Goal: Contribute content: Contribute content

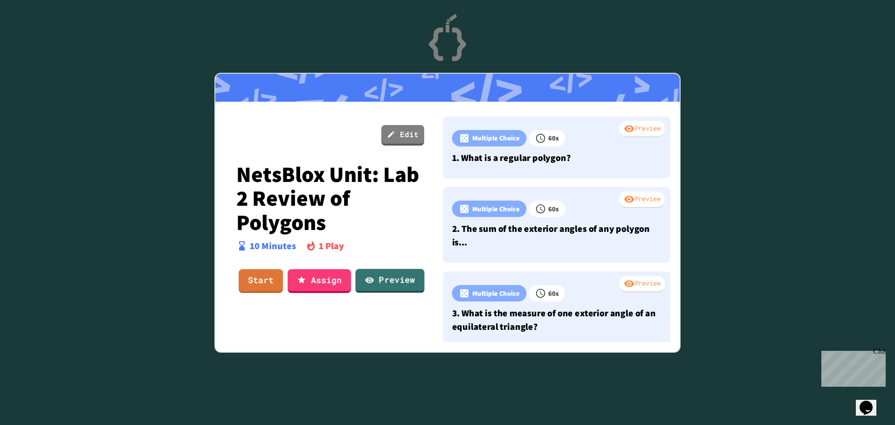
click at [404, 277] on link "Preview" at bounding box center [389, 281] width 69 height 24
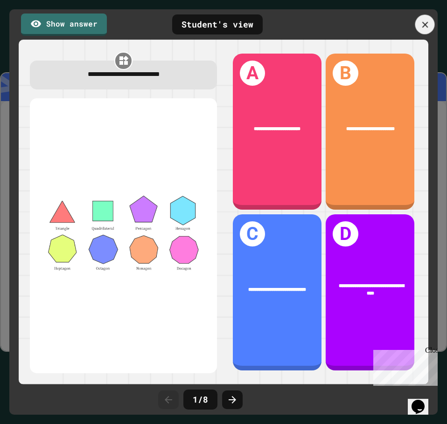
click at [423, 24] on icon at bounding box center [425, 25] width 10 height 10
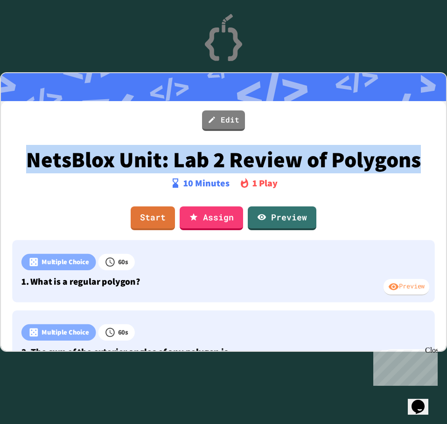
drag, startPoint x: 269, startPoint y: 185, endPoint x: 70, endPoint y: 164, distance: 199.2
click at [70, 165] on p "NetsBlox Unit: Lab 2 Review of Polygons" at bounding box center [223, 159] width 399 height 24
copy p "NetsBlox Unit: Lab 2 Review of Polygons"
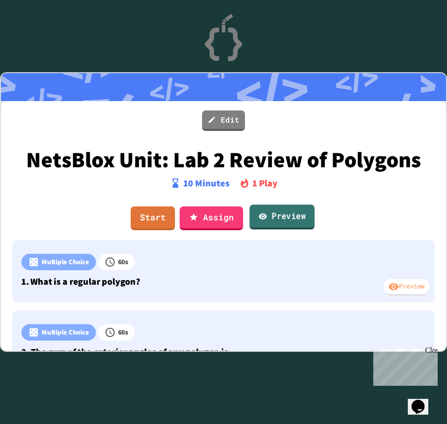
click at [287, 230] on link "Preview" at bounding box center [281, 217] width 65 height 25
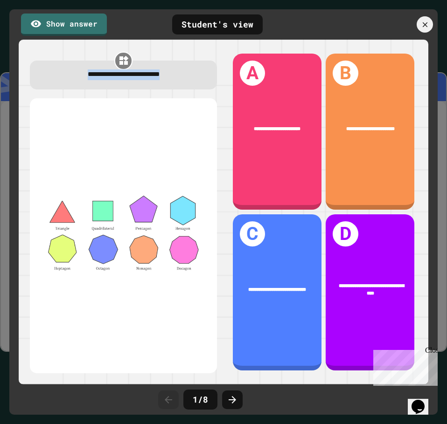
drag, startPoint x: 185, startPoint y: 76, endPoint x: 43, endPoint y: 83, distance: 141.4
click at [43, 83] on div "**********" at bounding box center [123, 75] width 186 height 28
copy span "**********"
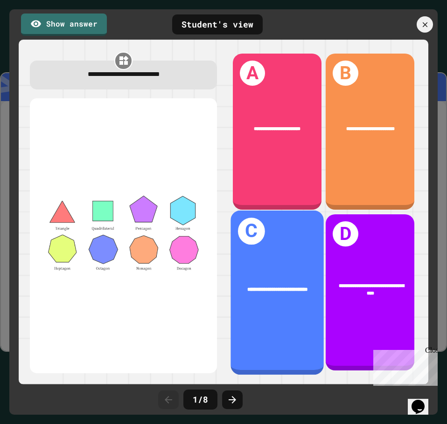
click at [284, 292] on div "**********" at bounding box center [276, 290] width 93 height 28
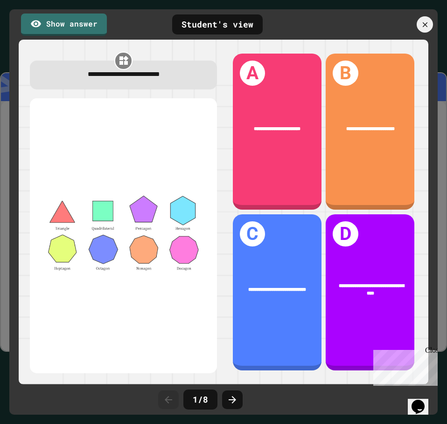
click at [428, 353] on div "Close" at bounding box center [431, 352] width 12 height 12
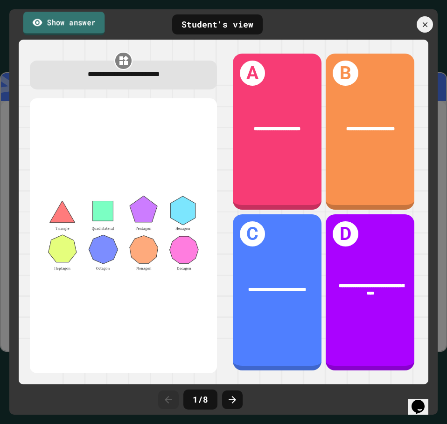
click at [62, 23] on link "Show answer" at bounding box center [64, 23] width 82 height 23
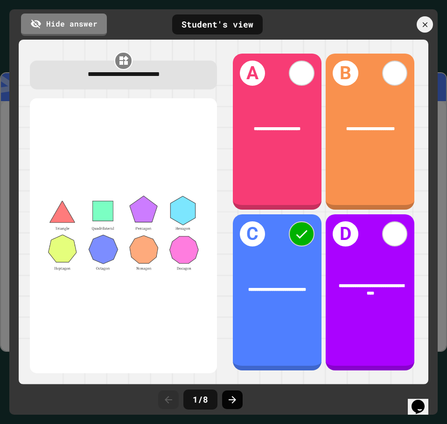
click at [231, 401] on icon at bounding box center [232, 399] width 11 height 11
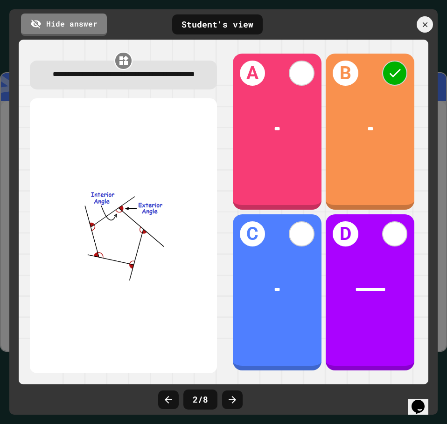
click at [119, 98] on div "**********" at bounding box center [123, 212] width 200 height 336
click at [160, 81] on div "**********" at bounding box center [124, 75] width 168 height 11
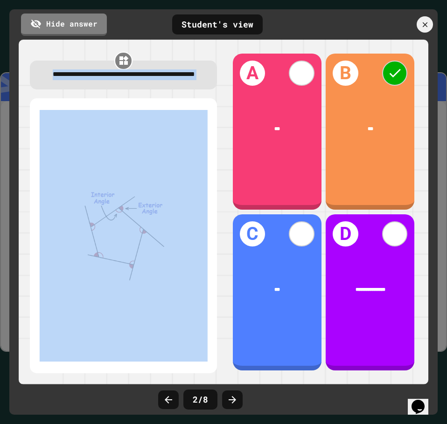
drag, startPoint x: 145, startPoint y: 87, endPoint x: 51, endPoint y: 71, distance: 94.6
click at [51, 71] on div "**********" at bounding box center [124, 75] width 168 height 11
copy span "**********"
click at [234, 401] on icon at bounding box center [231, 399] width 7 height 7
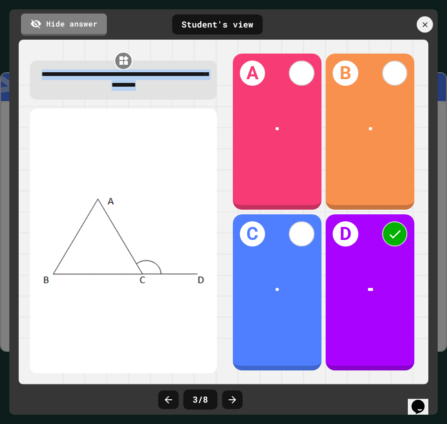
drag, startPoint x: 191, startPoint y: 87, endPoint x: 46, endPoint y: 76, distance: 145.4
click at [46, 76] on div "**********" at bounding box center [124, 80] width 168 height 21
copy span "**********"
click at [236, 400] on icon at bounding box center [232, 399] width 11 height 11
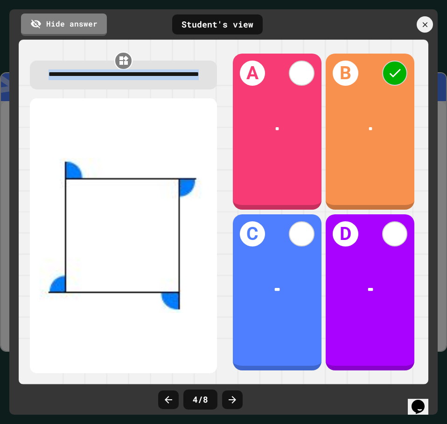
drag, startPoint x: 170, startPoint y: 84, endPoint x: 42, endPoint y: 79, distance: 128.3
click at [42, 79] on div "**********" at bounding box center [124, 75] width 168 height 11
copy span "**********"
click at [230, 395] on icon at bounding box center [232, 399] width 11 height 11
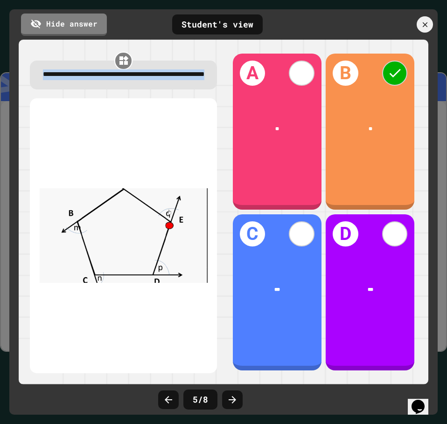
drag, startPoint x: 171, startPoint y: 89, endPoint x: 23, endPoint y: 64, distance: 149.4
click at [23, 64] on div "**********" at bounding box center [123, 212] width 200 height 336
copy span "**********"
click at [234, 394] on icon at bounding box center [232, 399] width 11 height 11
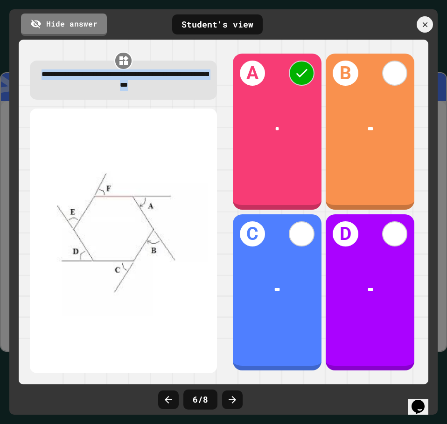
drag, startPoint x: 186, startPoint y: 84, endPoint x: 52, endPoint y: 74, distance: 135.1
click at [52, 74] on div "**********" at bounding box center [124, 80] width 168 height 21
copy span "**********"
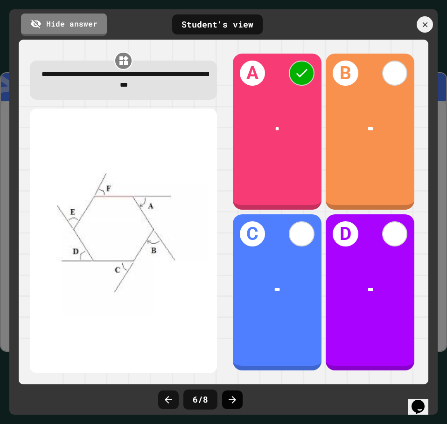
click at [227, 406] on div at bounding box center [232, 400] width 21 height 19
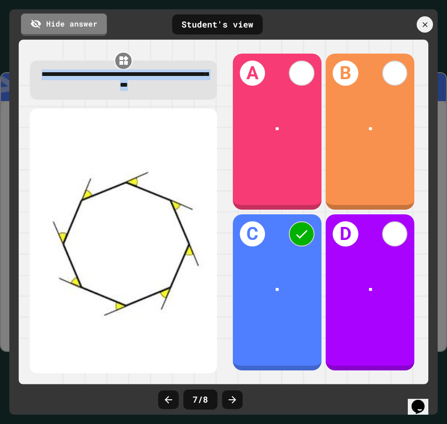
drag, startPoint x: 152, startPoint y: 85, endPoint x: 38, endPoint y: 71, distance: 114.6
click at [38, 71] on div "**********" at bounding box center [123, 80] width 186 height 39
copy span "**********"
click at [234, 397] on icon at bounding box center [232, 399] width 11 height 11
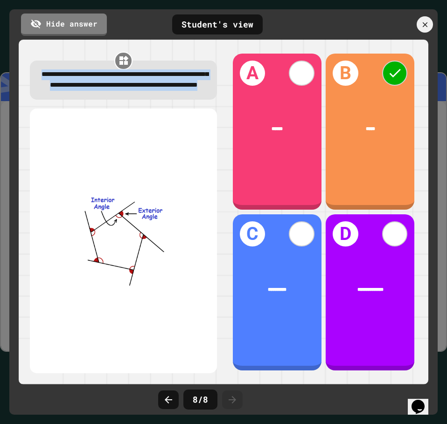
drag, startPoint x: 194, startPoint y: 97, endPoint x: 29, endPoint y: 76, distance: 166.9
click at [29, 76] on div "**********" at bounding box center [123, 212] width 200 height 336
copy span "**********"
click at [427, 29] on icon at bounding box center [424, 25] width 8 height 8
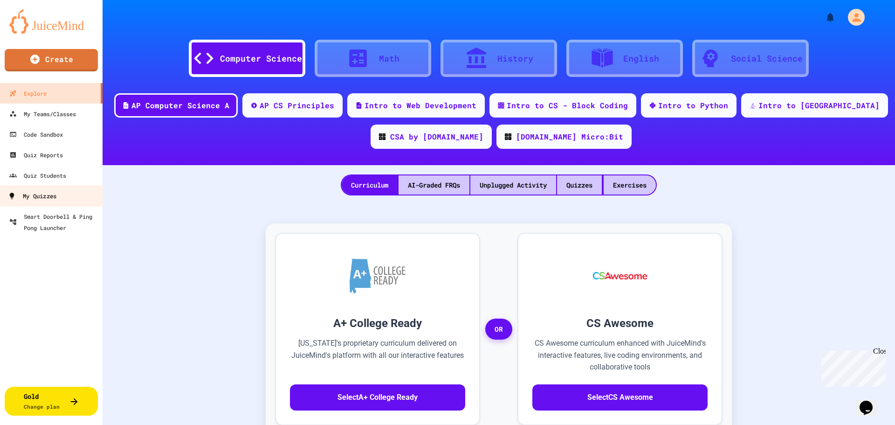
click at [43, 193] on div "My Quizzes" at bounding box center [32, 196] width 48 height 12
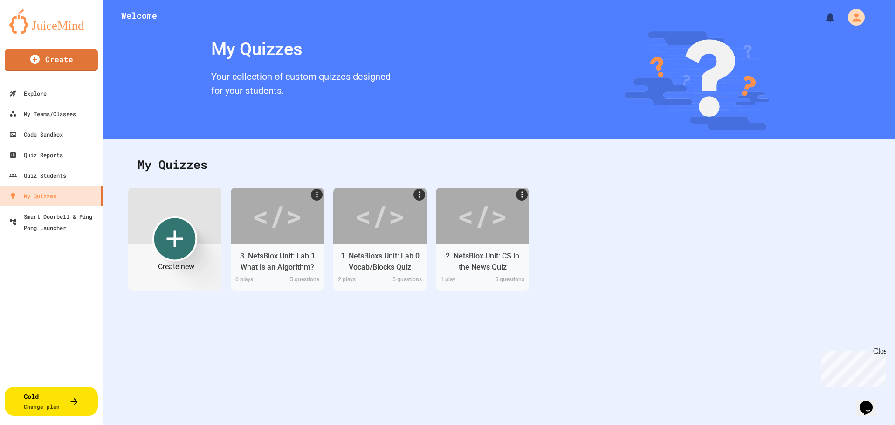
click at [170, 234] on icon "Create new" at bounding box center [175, 239] width 28 height 28
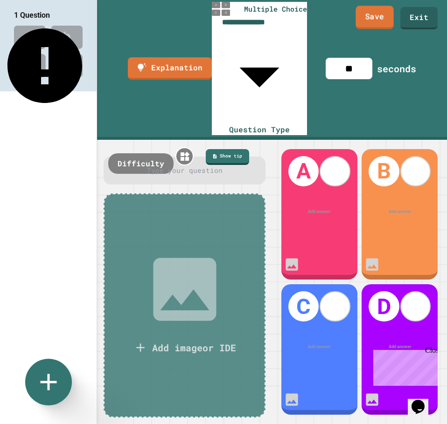
click at [369, 25] on link "Save" at bounding box center [374, 17] width 38 height 23
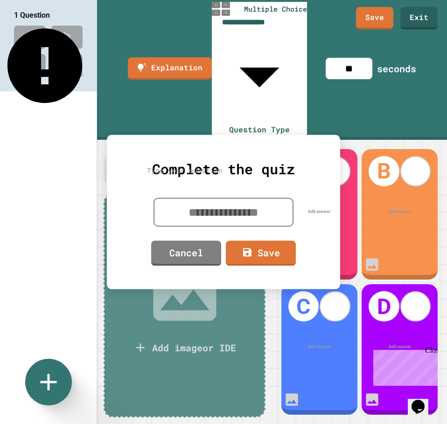
click at [220, 213] on textarea at bounding box center [223, 212] width 140 height 29
paste textarea "**********"
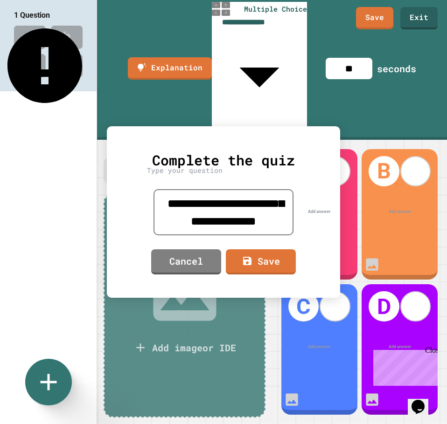
type textarea "**********"
click at [248, 255] on icon at bounding box center [246, 260] width 11 height 11
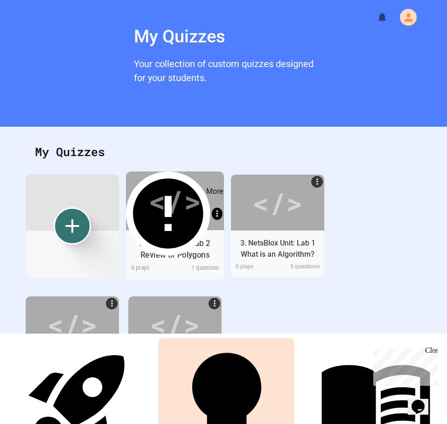
click at [216, 208] on icon "More" at bounding box center [217, 213] width 10 height 10
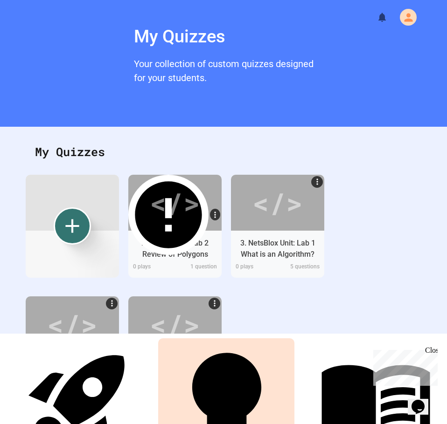
click at [203, 424] on div at bounding box center [223, 425] width 447 height 0
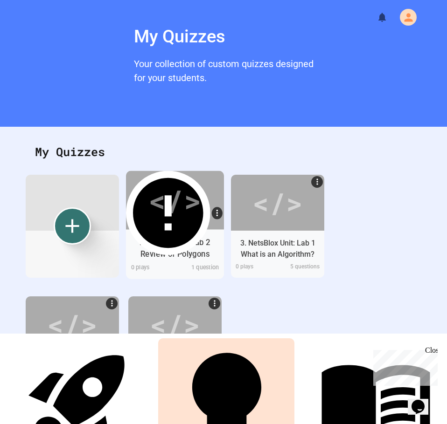
click at [194, 188] on div "</>" at bounding box center [174, 200] width 53 height 44
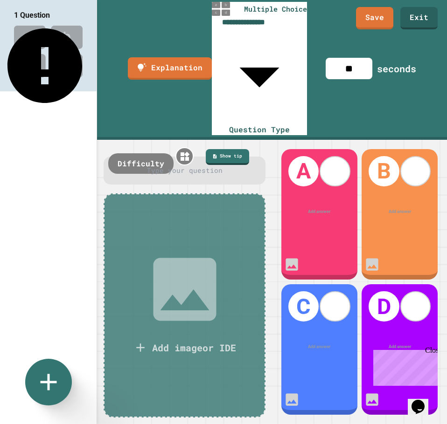
click at [182, 157] on div "Type your question" at bounding box center [183, 171] width 161 height 28
click at [182, 165] on div at bounding box center [184, 170] width 143 height 10
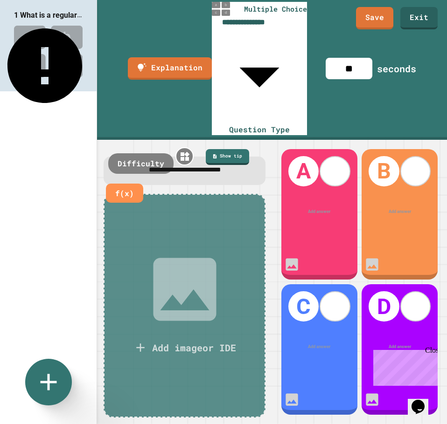
click at [228, 248] on div "Add image or IDE" at bounding box center [184, 306] width 121 height 117
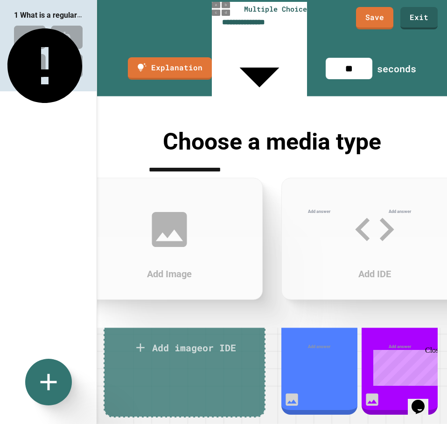
click at [193, 205] on div "Add Image" at bounding box center [169, 239] width 186 height 122
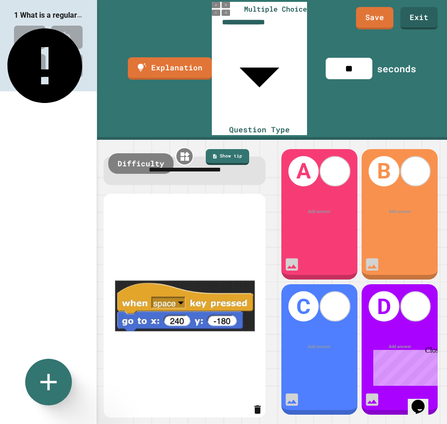
click at [167, 262] on img at bounding box center [184, 306] width 143 height 200
click at [252, 404] on icon "button" at bounding box center [257, 409] width 11 height 11
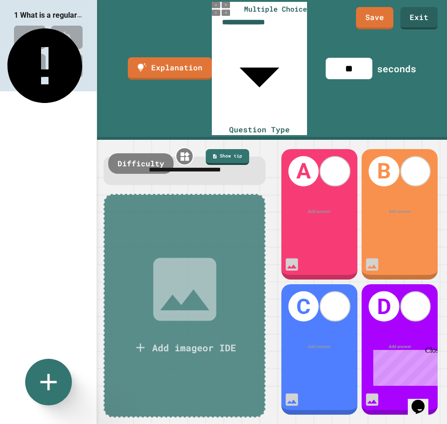
click at [177, 277] on div "Add image or IDE" at bounding box center [184, 306] width 121 height 117
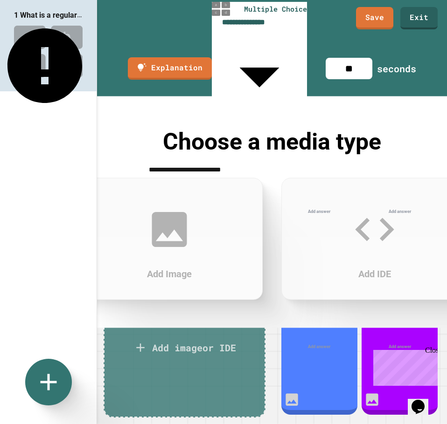
click at [170, 278] on h3 "Add Image" at bounding box center [169, 274] width 148 height 14
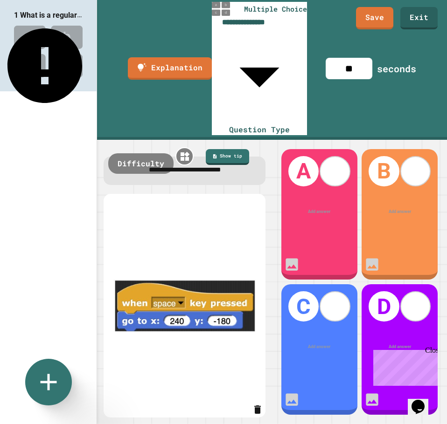
click at [254, 410] on icon "button" at bounding box center [257, 410] width 7 height 8
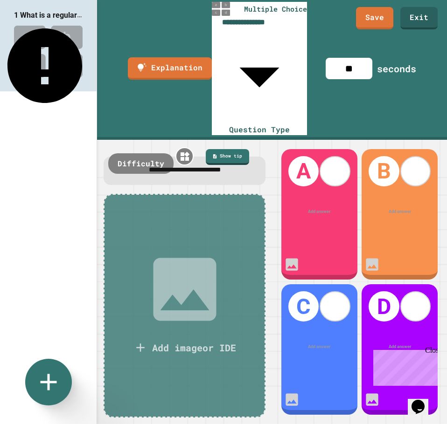
click at [184, 194] on div "Add image or IDE" at bounding box center [183, 306] width 161 height 224
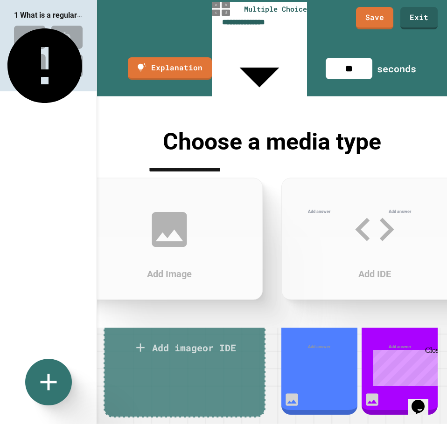
click at [173, 244] on icon at bounding box center [169, 229] width 35 height 35
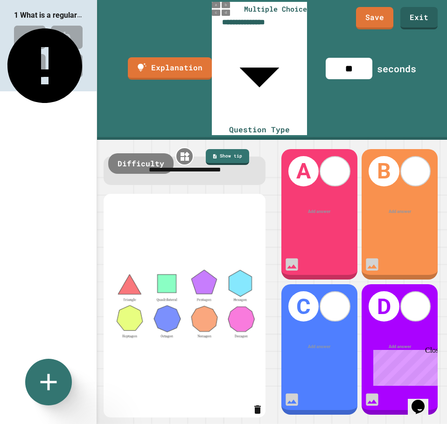
click at [322, 209] on div at bounding box center [319, 212] width 59 height 7
click at [396, 209] on div at bounding box center [399, 212] width 59 height 7
click at [315, 344] on div at bounding box center [319, 347] width 59 height 7
click at [396, 344] on div at bounding box center [399, 347] width 59 height 6
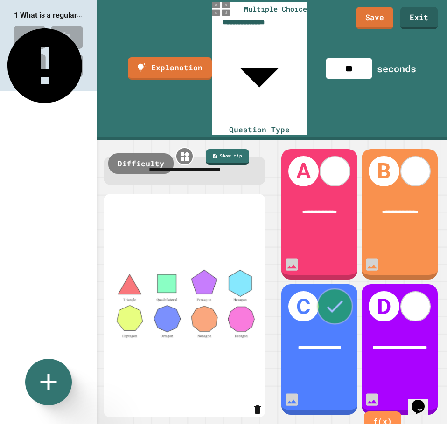
click at [330, 296] on icon at bounding box center [335, 307] width 22 height 22
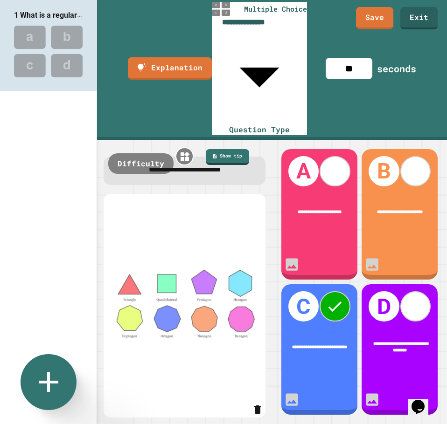
click at [48, 386] on icon at bounding box center [49, 382] width 20 height 20
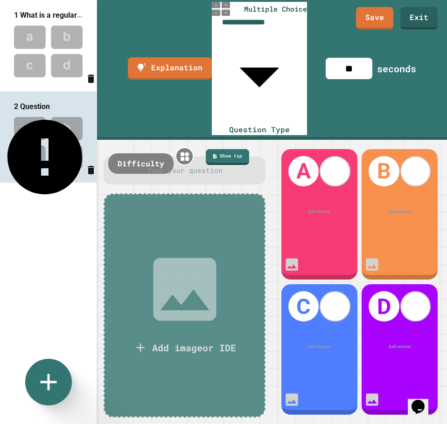
click at [194, 165] on div at bounding box center [184, 170] width 143 height 10
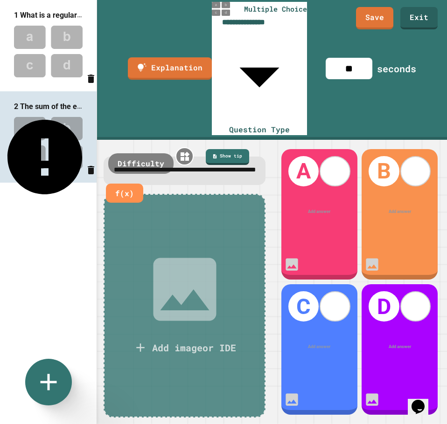
click at [169, 258] on icon at bounding box center [184, 289] width 63 height 63
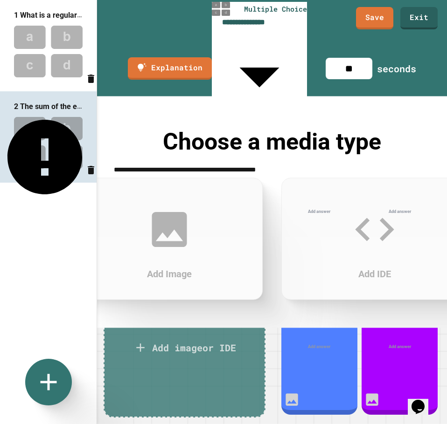
click at [159, 229] on icon at bounding box center [169, 229] width 35 height 35
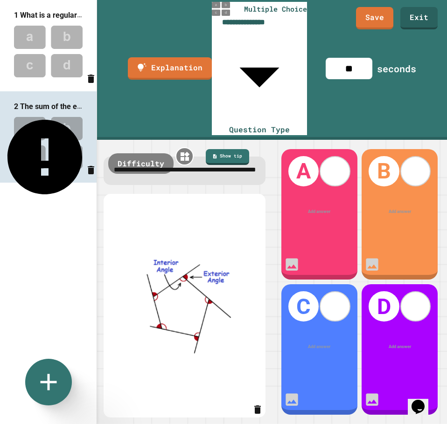
click at [320, 209] on div at bounding box center [319, 212] width 59 height 7
click at [391, 209] on div at bounding box center [399, 212] width 59 height 7
click at [318, 344] on div at bounding box center [319, 347] width 59 height 7
click at [390, 344] on div at bounding box center [399, 347] width 59 height 6
click at [410, 166] on icon at bounding box center [415, 171] width 14 height 11
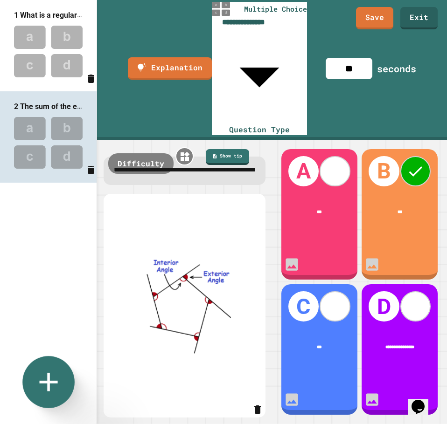
click at [35, 378] on icon at bounding box center [48, 382] width 31 height 31
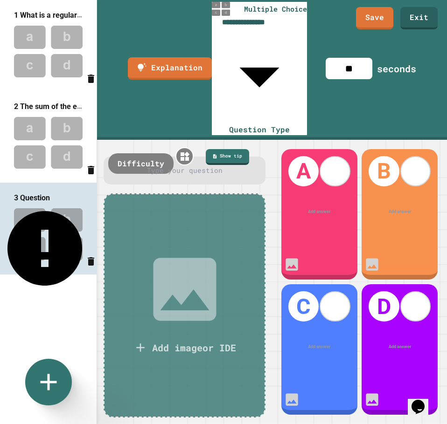
click at [181, 165] on div at bounding box center [184, 170] width 143 height 10
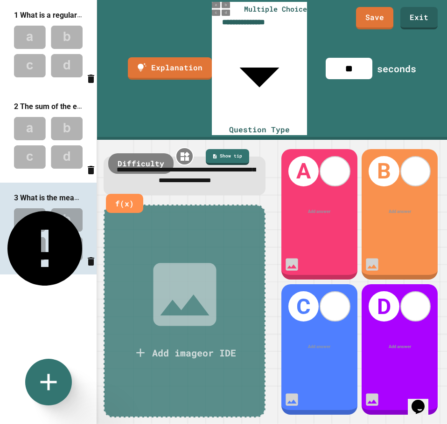
click at [308, 200] on div "Add answer" at bounding box center [319, 211] width 76 height 23
click at [316, 200] on div "Add answer" at bounding box center [319, 211] width 76 height 23
click at [324, 200] on div "Add answer" at bounding box center [319, 211] width 76 height 23
click at [314, 209] on div at bounding box center [319, 212] width 59 height 7
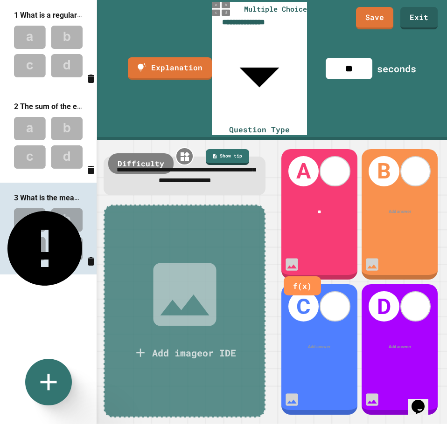
click at [396, 209] on div at bounding box center [399, 212] width 59 height 7
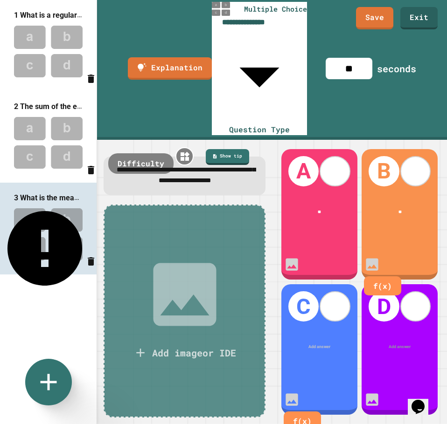
click at [319, 336] on div "Add answer f(x)" at bounding box center [319, 347] width 76 height 23
click at [398, 336] on div "Add answer" at bounding box center [399, 347] width 76 height 23
click at [395, 344] on div at bounding box center [399, 347] width 59 height 7
click at [395, 344] on div at bounding box center [399, 347] width 59 height 6
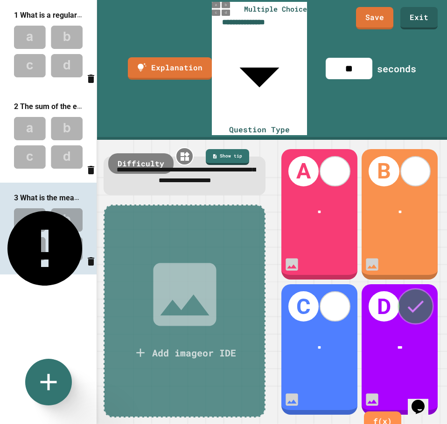
click at [408, 301] on icon at bounding box center [415, 307] width 16 height 12
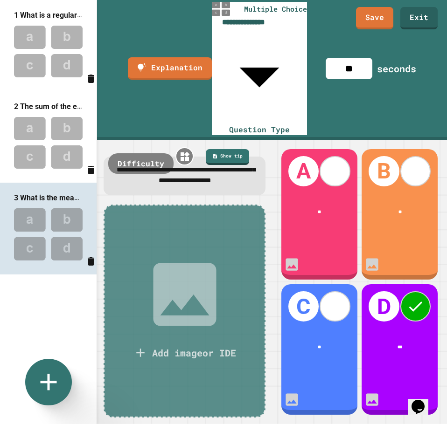
click at [177, 253] on icon at bounding box center [185, 295] width 84 height 84
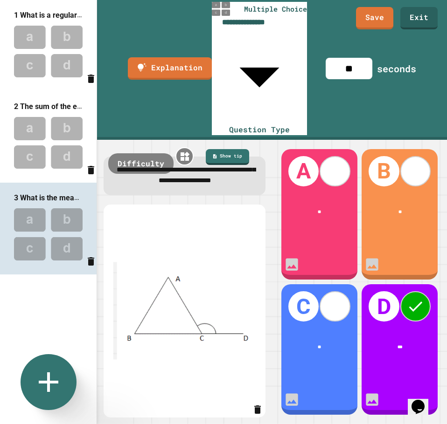
click at [50, 386] on icon at bounding box center [49, 382] width 34 height 34
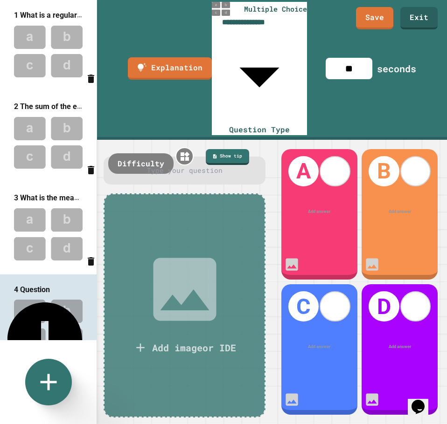
scroll to position [7, 0]
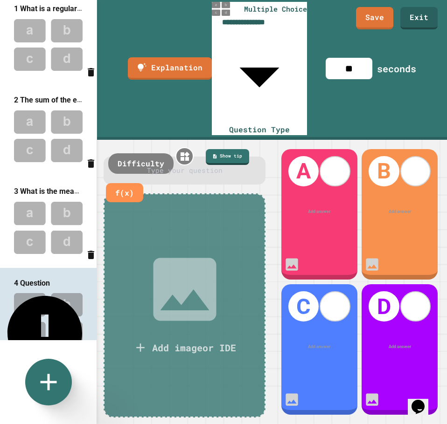
click at [183, 165] on div at bounding box center [184, 170] width 143 height 10
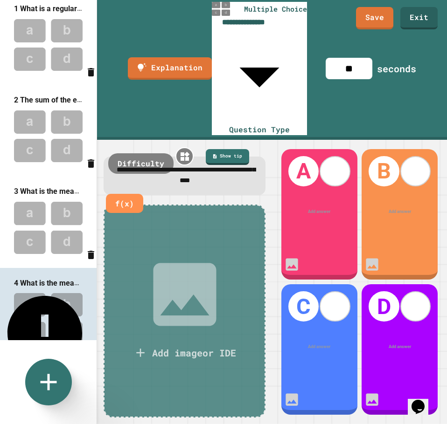
click at [312, 200] on div "Add answer" at bounding box center [319, 211] width 76 height 23
click at [316, 209] on div at bounding box center [319, 212] width 59 height 7
click at [392, 209] on div at bounding box center [399, 212] width 59 height 7
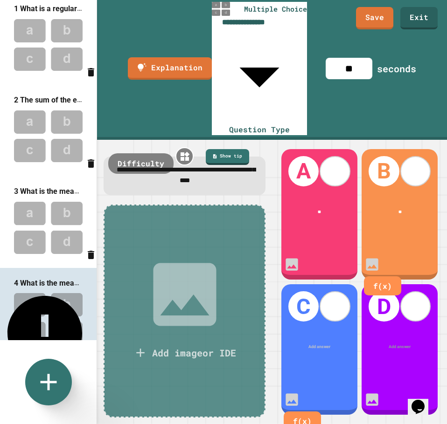
click at [312, 344] on div at bounding box center [318, 347] width 59 height 6
click at [388, 344] on div at bounding box center [399, 347] width 59 height 6
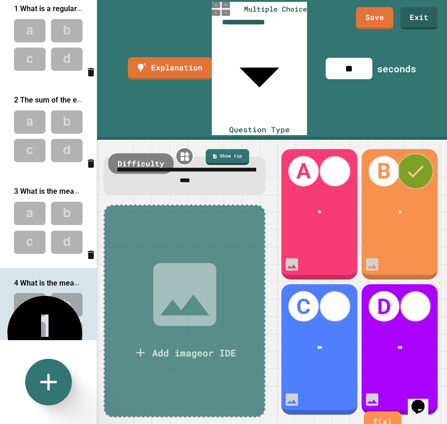
click at [409, 160] on icon at bounding box center [415, 171] width 22 height 22
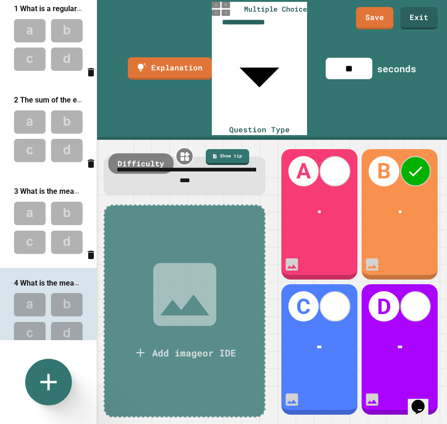
click at [222, 253] on icon at bounding box center [185, 295] width 84 height 84
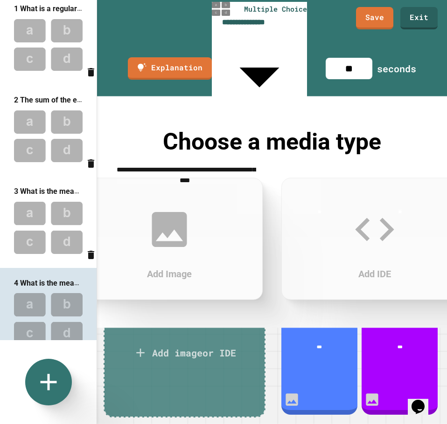
click at [169, 224] on icon at bounding box center [169, 229] width 35 height 35
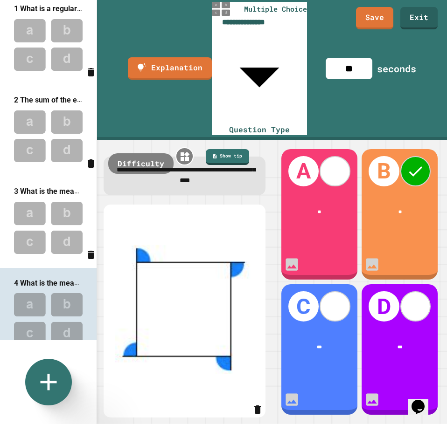
click at [204, 167] on span "**********" at bounding box center [186, 175] width 139 height 17
click at [202, 216] on img at bounding box center [184, 311] width 143 height 190
click at [51, 372] on icon at bounding box center [48, 382] width 28 height 28
drag, startPoint x: 67, startPoint y: 174, endPoint x: 72, endPoint y: 174, distance: 5.6
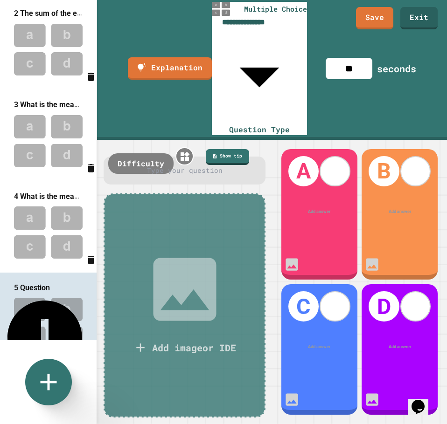
click at [197, 165] on div at bounding box center [184, 170] width 143 height 10
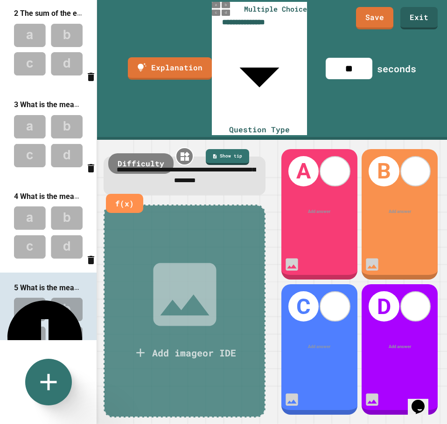
click at [329, 209] on div at bounding box center [319, 212] width 59 height 7
click at [395, 209] on div at bounding box center [399, 212] width 59 height 7
click at [322, 344] on div at bounding box center [319, 347] width 59 height 7
click at [389, 336] on div "Add answer" at bounding box center [399, 347] width 76 height 23
click at [403, 336] on div "Add answer" at bounding box center [399, 347] width 76 height 23
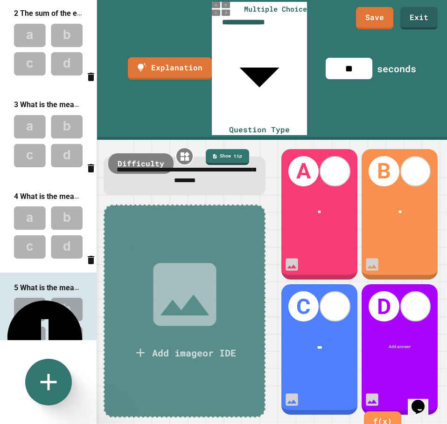
click at [402, 344] on div at bounding box center [399, 347] width 59 height 6
click at [413, 165] on icon at bounding box center [415, 171] width 16 height 12
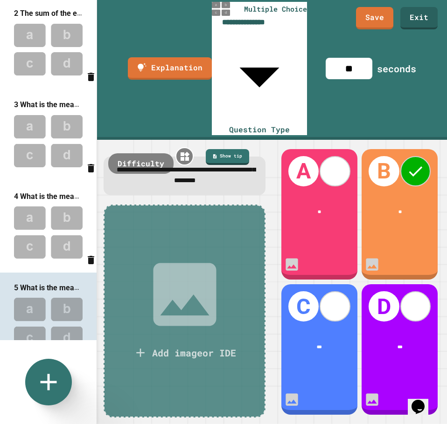
click at [213, 263] on icon at bounding box center [184, 294] width 63 height 63
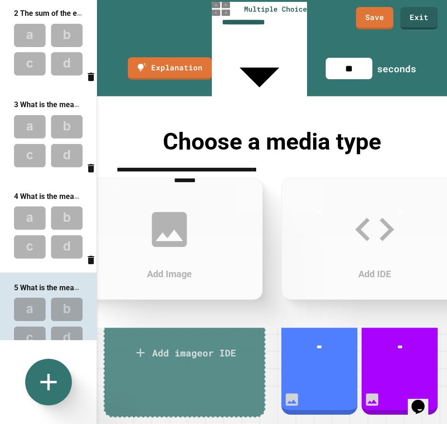
click at [153, 211] on icon at bounding box center [169, 230] width 47 height 47
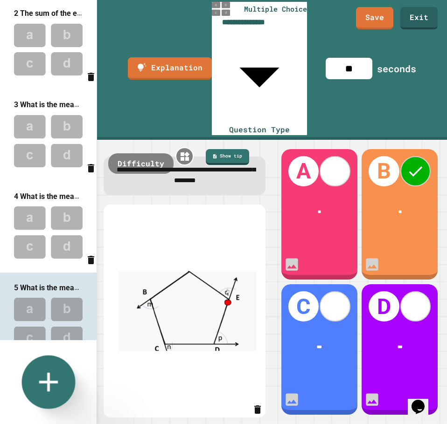
click at [45, 383] on icon at bounding box center [48, 382] width 19 height 19
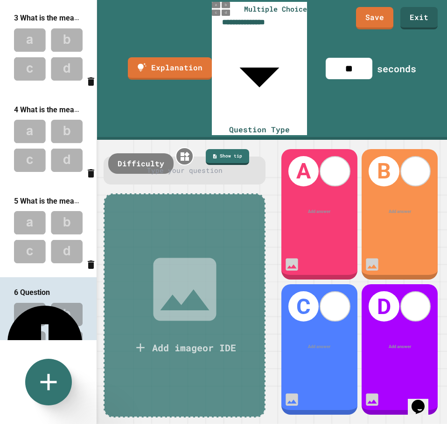
click at [186, 165] on div at bounding box center [184, 170] width 143 height 10
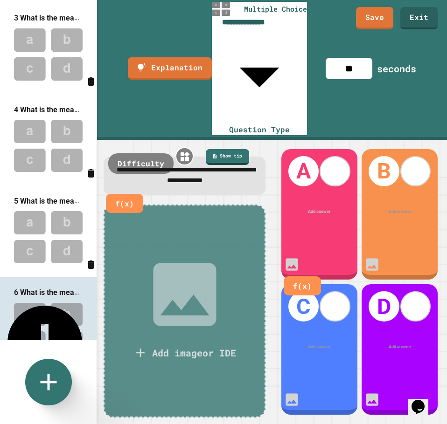
click at [323, 209] on div at bounding box center [319, 212] width 59 height 7
click at [403, 209] on div at bounding box center [399, 212] width 59 height 7
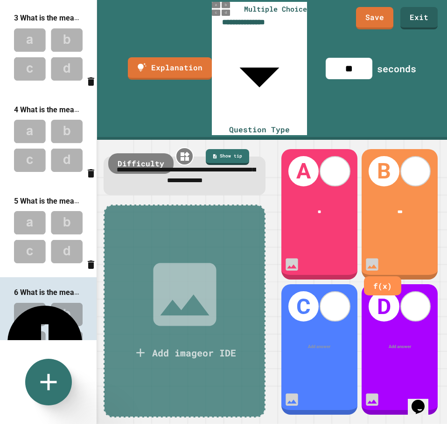
click at [319, 344] on div at bounding box center [319, 347] width 59 height 7
click at [386, 344] on div at bounding box center [399, 347] width 59 height 6
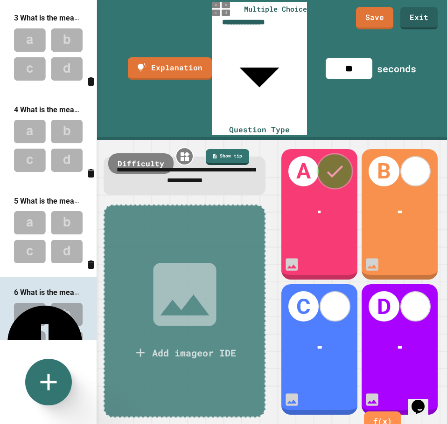
click at [336, 165] on icon at bounding box center [335, 171] width 16 height 12
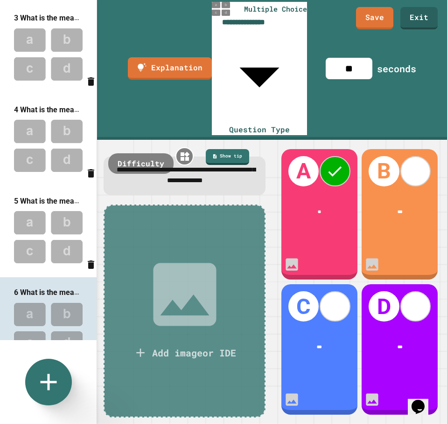
click at [210, 205] on div "Add image or IDE" at bounding box center [183, 311] width 161 height 213
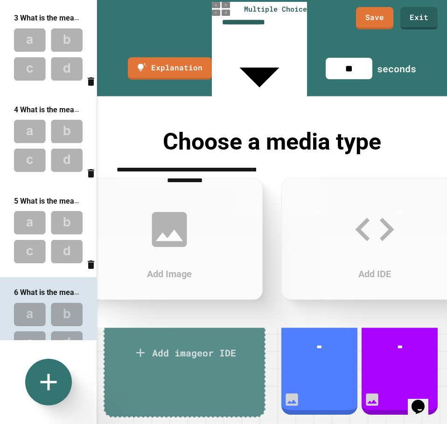
click at [186, 220] on icon at bounding box center [169, 229] width 35 height 35
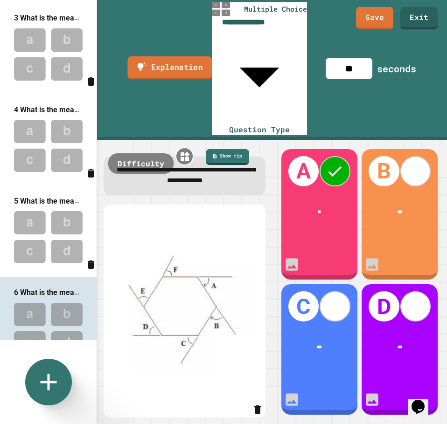
click at [127, 56] on link "Explanation" at bounding box center [169, 67] width 84 height 23
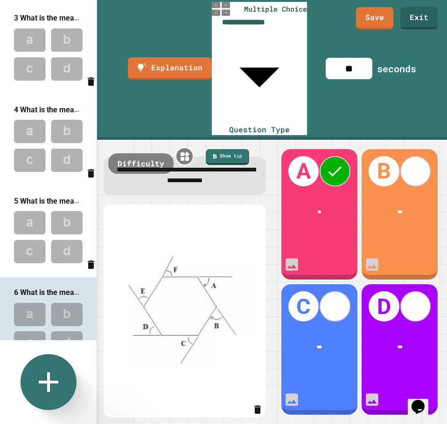
click at [53, 384] on icon at bounding box center [49, 382] width 20 height 20
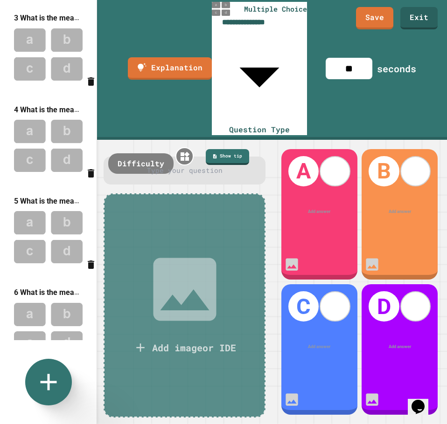
scroll to position [267, 0]
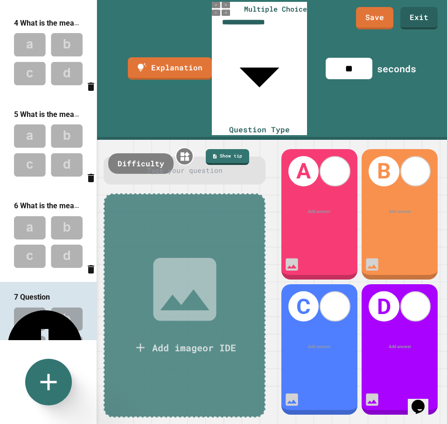
click at [196, 165] on div at bounding box center [184, 170] width 143 height 10
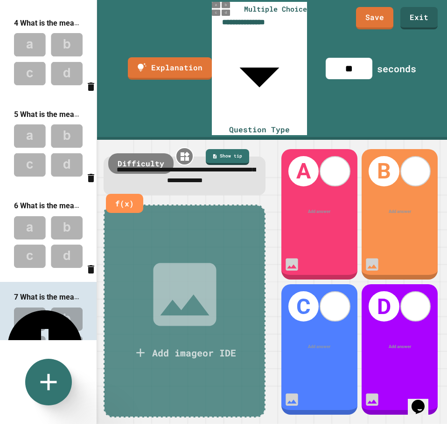
click at [320, 200] on div "Add answer" at bounding box center [319, 211] width 76 height 23
click at [333, 209] on div at bounding box center [319, 212] width 59 height 7
click at [399, 209] on div at bounding box center [399, 212] width 59 height 7
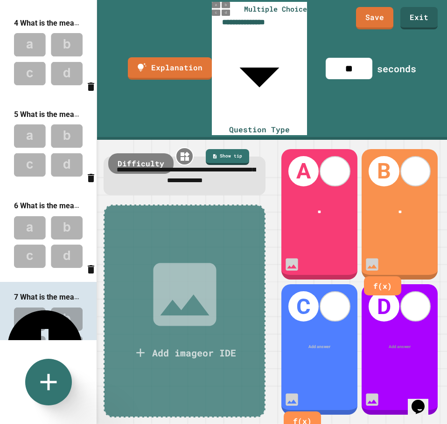
click at [310, 344] on div at bounding box center [318, 347] width 59 height 6
click at [397, 344] on div at bounding box center [399, 347] width 59 height 6
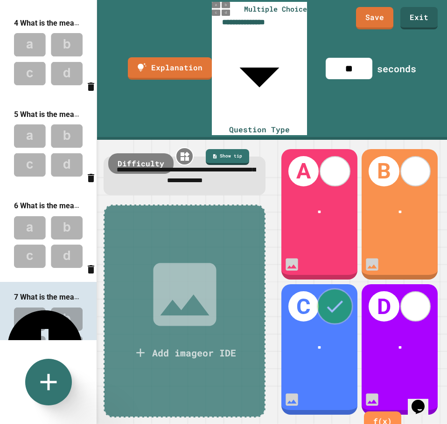
click at [326, 296] on icon at bounding box center [335, 307] width 22 height 22
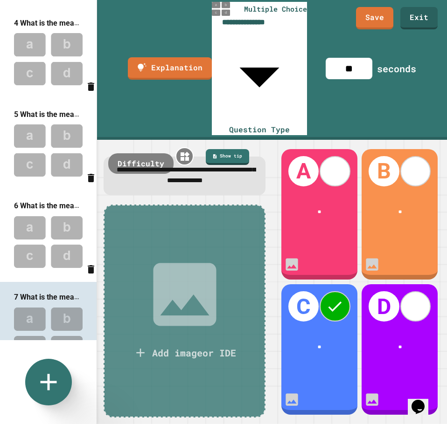
click at [180, 263] on icon at bounding box center [184, 294] width 63 height 63
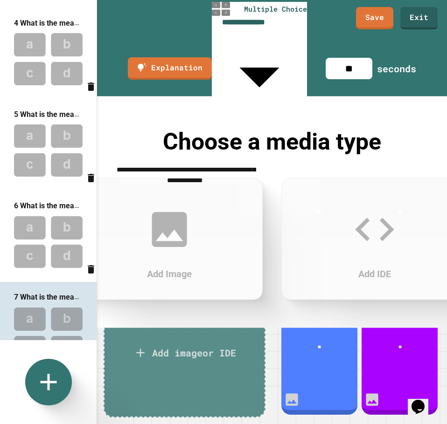
click at [138, 228] on div "Add Image" at bounding box center [169, 239] width 186 height 122
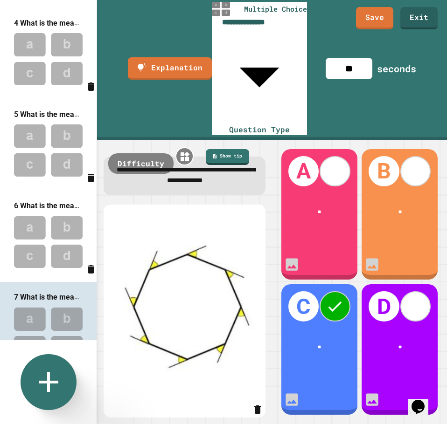
click at [50, 382] on icon at bounding box center [49, 382] width 20 height 20
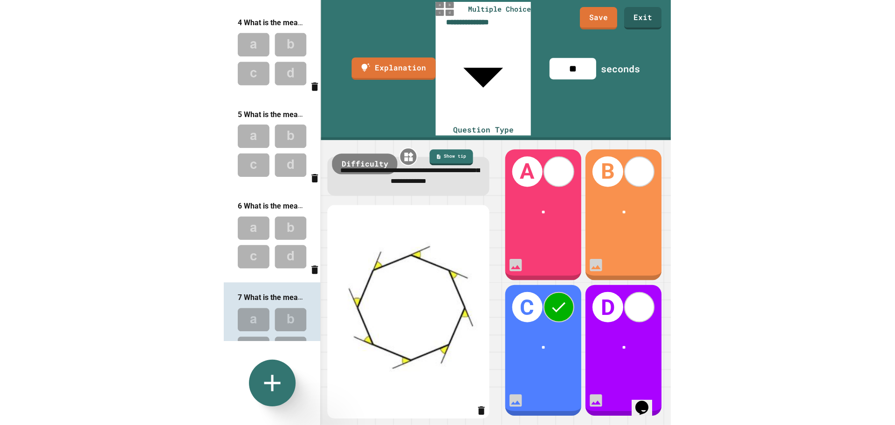
scroll to position [353, 0]
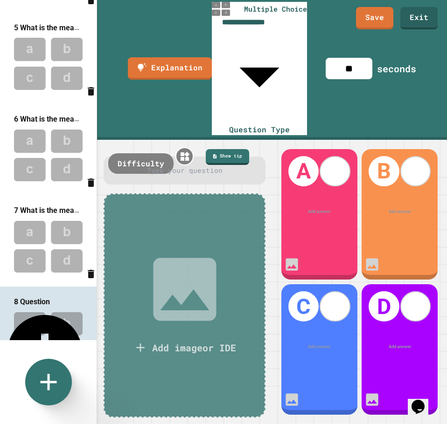
click at [183, 165] on div at bounding box center [184, 170] width 143 height 10
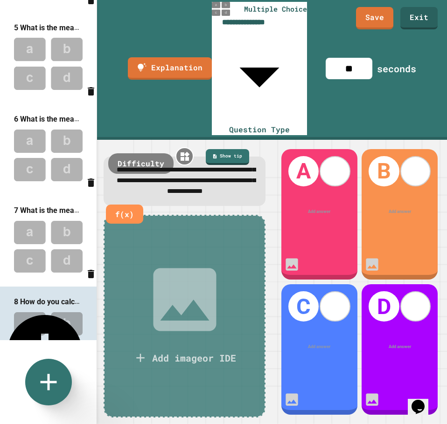
click at [317, 209] on div at bounding box center [319, 212] width 59 height 7
click at [400, 209] on div at bounding box center [399, 212] width 59 height 7
click at [318, 336] on div "Add answer" at bounding box center [319, 347] width 76 height 23
click at [320, 344] on div at bounding box center [319, 347] width 59 height 7
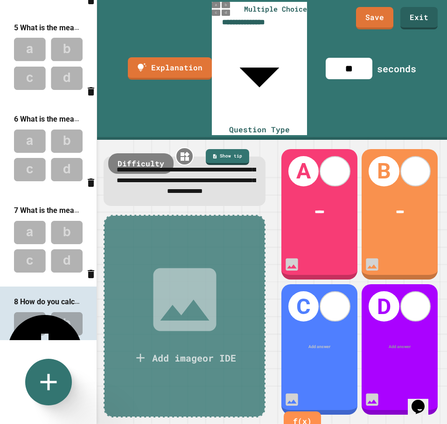
click at [320, 344] on div at bounding box center [318, 347] width 59 height 6
click at [389, 344] on div at bounding box center [399, 347] width 59 height 6
click at [422, 156] on div at bounding box center [415, 171] width 31 height 31
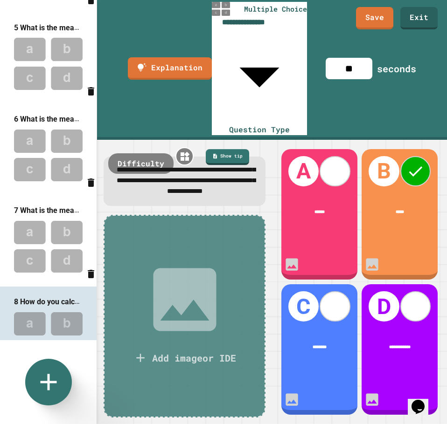
click at [205, 215] on div "Add image or IDE" at bounding box center [183, 316] width 161 height 202
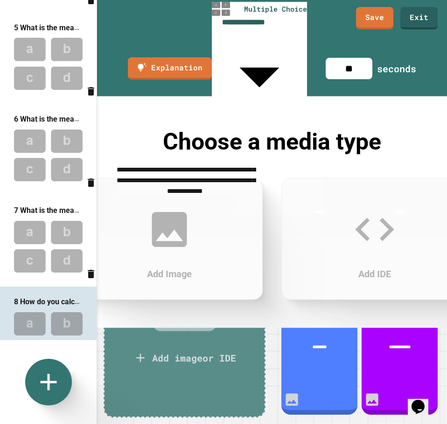
click at [172, 222] on icon at bounding box center [169, 229] width 35 height 35
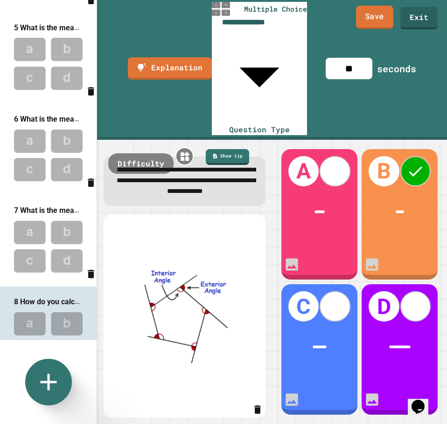
click at [373, 16] on link "Save" at bounding box center [374, 17] width 37 height 23
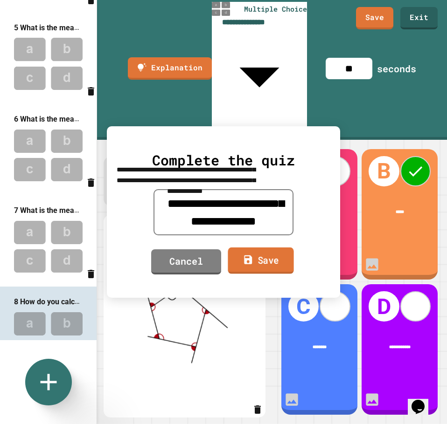
click at [256, 264] on link "Save" at bounding box center [260, 261] width 66 height 27
